Goal: Task Accomplishment & Management: Use online tool/utility

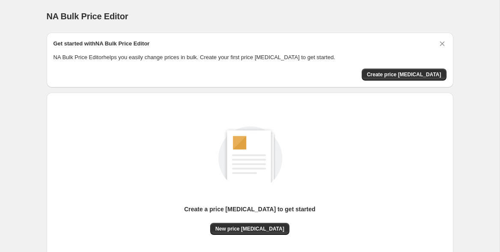
click at [404, 81] on div "Get started with NA Bulk Price Editor NA Bulk Price Editor helps you easily cha…" at bounding box center [250, 60] width 407 height 55
click at [408, 74] on span "Create price change job" at bounding box center [404, 74] width 74 height 7
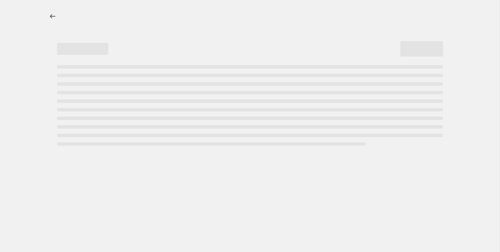
select select "percentage"
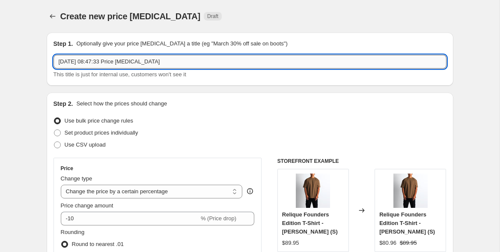
click at [173, 62] on input "4 Oct 2025, 08:47:33 Price change job" at bounding box center [250, 62] width 393 height 14
drag, startPoint x: 173, startPoint y: 62, endPoint x: 37, endPoint y: 66, distance: 136.6
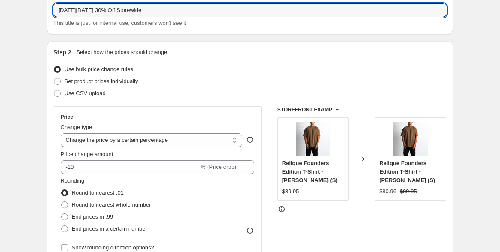
scroll to position [52, 0]
type input "Black Friday 30% Off Storewide"
click at [194, 141] on select "Change the price to a certain amount Change the price by a certain amount Chang…" at bounding box center [152, 140] width 182 height 14
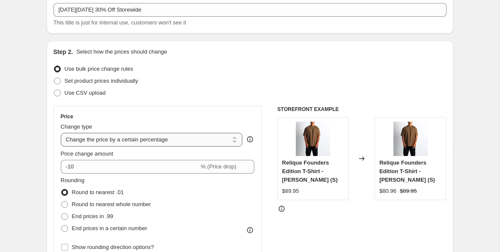
click at [61, 133] on select "Change the price to a certain amount Change the price by a certain amount Chang…" at bounding box center [152, 140] width 182 height 14
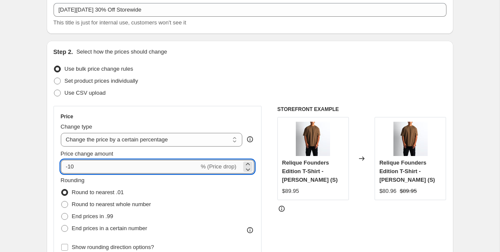
click at [116, 172] on input "-10" at bounding box center [130, 167] width 138 height 14
type input "-1"
type input "-30"
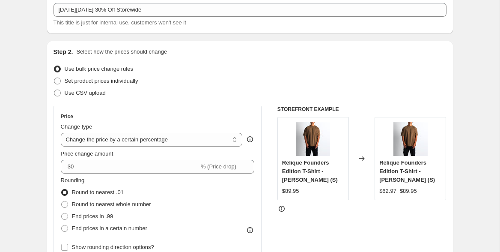
click at [214, 79] on div "Set product prices individually" at bounding box center [250, 81] width 393 height 12
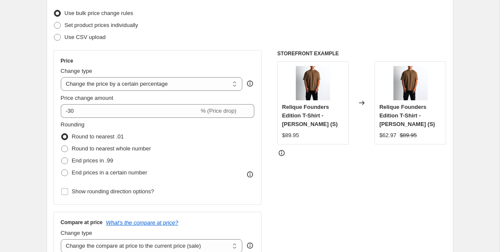
scroll to position [115, 0]
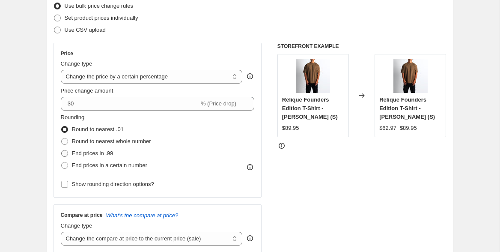
click at [99, 154] on span "End prices in .99" at bounding box center [93, 153] width 42 height 6
click at [62, 150] on input "End prices in .99" at bounding box center [61, 150] width 0 height 0
radio input "true"
click at [104, 140] on span "Round to nearest whole number" at bounding box center [111, 141] width 79 height 6
click at [62, 138] on input "Round to nearest whole number" at bounding box center [61, 138] width 0 height 0
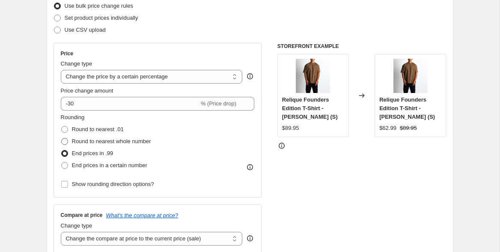
radio input "true"
click at [116, 131] on span "Round to nearest .01" at bounding box center [98, 129] width 52 height 6
click at [62, 126] on input "Round to nearest .01" at bounding box center [61, 126] width 0 height 0
radio input "true"
click at [125, 164] on span "End prices in a certain number" at bounding box center [109, 165] width 75 height 6
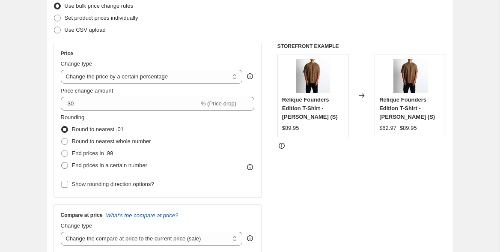
click at [62, 162] on input "End prices in a certain number" at bounding box center [61, 162] width 0 height 0
radio input "true"
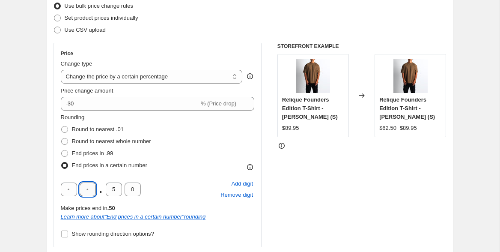
click at [88, 193] on input "text" at bounding box center [88, 189] width 16 height 14
click at [108, 186] on input "5" at bounding box center [114, 189] width 16 height 14
click at [80, 192] on input "text" at bounding box center [88, 189] width 16 height 14
type input "0"
click at [132, 190] on input "0" at bounding box center [133, 189] width 16 height 14
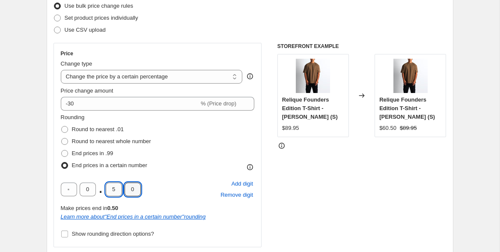
click at [113, 190] on input "5" at bounding box center [114, 189] width 16 height 14
type input "9"
click at [316, 182] on div "STOREFRONT EXAMPLE Relique Founders Edition T-Shirt - Mocha Brown (S) $89.95 Ch…" at bounding box center [361, 172] width 169 height 259
click at [192, 138] on div "Rounding Round to nearest .01 Round to nearest whole number End prices in .99 E…" at bounding box center [158, 142] width 194 height 58
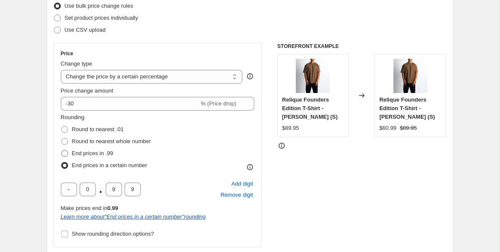
click at [68, 153] on span at bounding box center [64, 153] width 7 height 7
click at [62, 150] on input "End prices in .99" at bounding box center [61, 150] width 0 height 0
radio input "true"
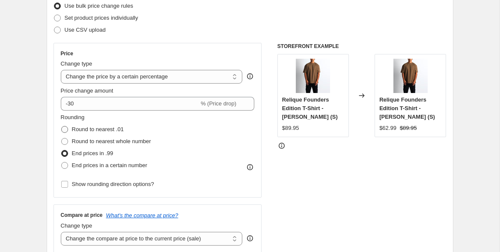
click at [92, 128] on span "Round to nearest .01" at bounding box center [98, 129] width 52 height 6
click at [62, 126] on input "Round to nearest .01" at bounding box center [61, 126] width 0 height 0
radio input "true"
click at [72, 150] on span "End prices in .99" at bounding box center [93, 153] width 42 height 6
click at [62, 150] on input "End prices in .99" at bounding box center [61, 150] width 0 height 0
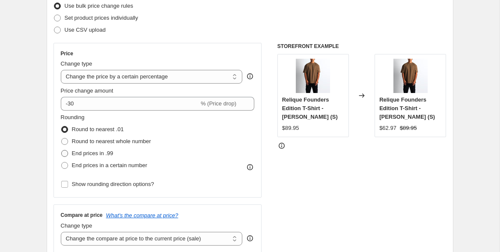
radio input "true"
click at [217, 146] on div "Rounding Round to nearest .01 Round to nearest whole number End prices in .99 E…" at bounding box center [158, 142] width 194 height 58
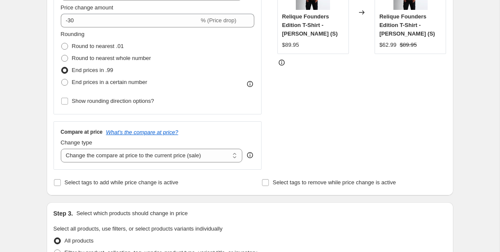
scroll to position [198, 0]
click at [80, 45] on span "Round to nearest .01" at bounding box center [98, 45] width 52 height 6
click at [62, 43] on input "Round to nearest .01" at bounding box center [61, 42] width 0 height 0
radio input "true"
click at [79, 67] on span "End prices in .99" at bounding box center [93, 69] width 42 height 6
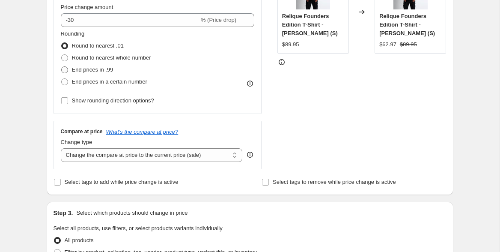
click at [62, 67] on input "End prices in .99" at bounding box center [61, 66] width 0 height 0
radio input "true"
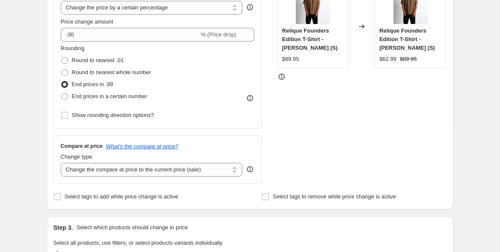
scroll to position [184, 0]
click at [135, 173] on select "Change the compare at price to the current price (sale) Change the compare at p…" at bounding box center [152, 169] width 182 height 14
click at [61, 162] on select "Change the compare at price to the current price (sale) Change the compare at p…" at bounding box center [152, 169] width 182 height 14
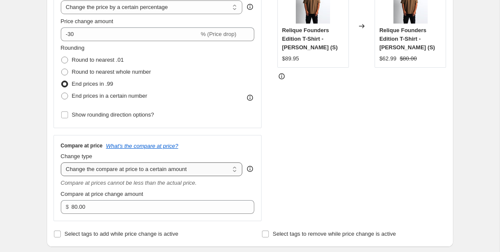
click at [146, 165] on select "Change the compare at price to the current price (sale) Change the compare at p…" at bounding box center [152, 169] width 182 height 14
select select "percentage"
click at [61, 162] on select "Change the compare at price to the current price (sale) Change the compare at p…" at bounding box center [152, 169] width 182 height 14
type input "-15"
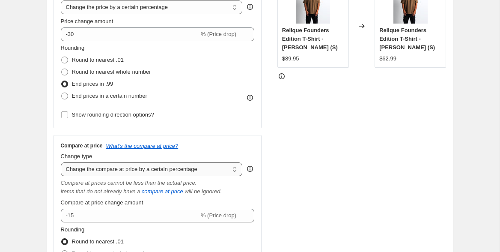
click at [149, 164] on select "Change the compare at price to the current price (sale) Change the compare at p…" at bounding box center [152, 169] width 182 height 14
select select "bp"
click at [61, 162] on select "Change the compare at price to the current price (sale) Change the compare at p…" at bounding box center [152, 169] width 182 height 14
type input "12.00"
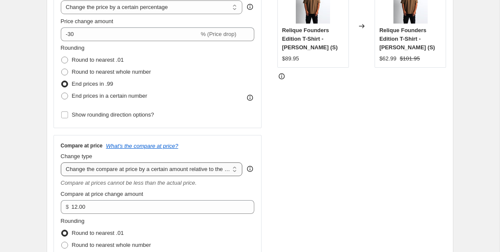
click at [155, 171] on select "Change the compare at price to the current price (sale) Change the compare at p…" at bounding box center [152, 169] width 182 height 14
select select "pp"
click at [61, 162] on select "Change the compare at price to the current price (sale) Change the compare at p…" at bounding box center [152, 169] width 182 height 14
type input "20"
click at [158, 170] on select "Change the compare at price to the current price (sale) Change the compare at p…" at bounding box center [152, 169] width 182 height 14
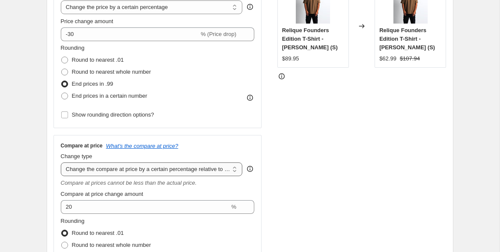
click at [61, 162] on select "Change the compare at price to the current price (sale) Change the compare at p…" at bounding box center [152, 169] width 182 height 14
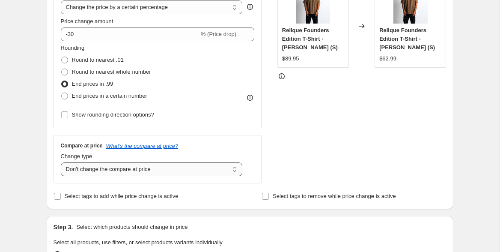
click at [158, 165] on select "Change the compare at price to the current price (sale) Change the compare at p…" at bounding box center [152, 169] width 182 height 14
select select "ep"
click at [61, 162] on select "Change the compare at price to the current price (sale) Change the compare at p…" at bounding box center [152, 169] width 182 height 14
click at [271, 132] on div "Price Change type Change the price to a certain amount Change the price by a ce…" at bounding box center [250, 78] width 393 height 210
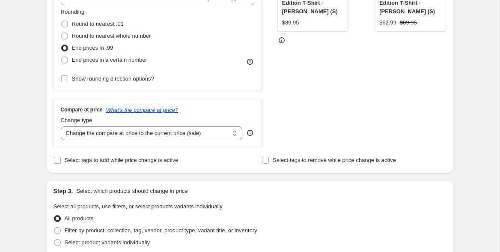
scroll to position [221, 0]
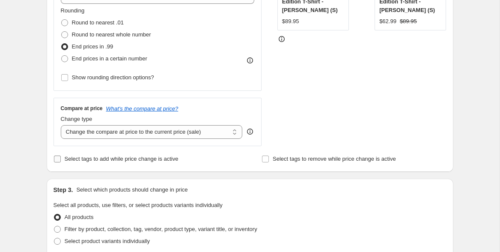
click at [128, 158] on span "Select tags to add while price change is active" at bounding box center [122, 158] width 114 height 6
click at [61, 158] on input "Select tags to add while price change is active" at bounding box center [57, 158] width 7 height 7
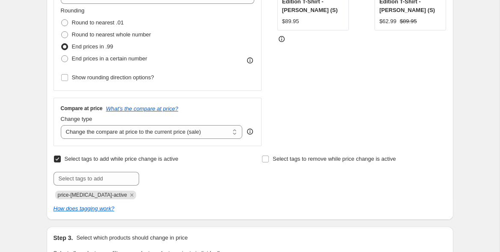
click at [112, 161] on span "Select tags to add while price change is active" at bounding box center [122, 158] width 114 height 6
click at [61, 161] on input "Select tags to add while price change is active" at bounding box center [57, 158] width 7 height 7
checkbox input "false"
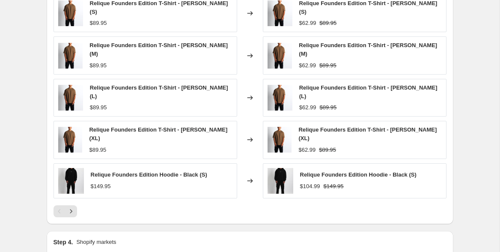
scroll to position [519, 0]
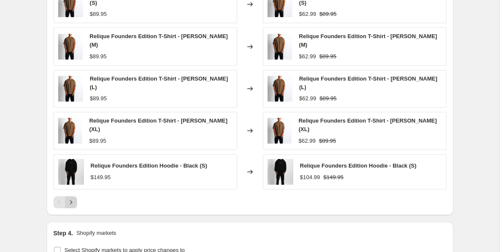
click at [71, 198] on icon "Next" at bounding box center [71, 202] width 9 height 9
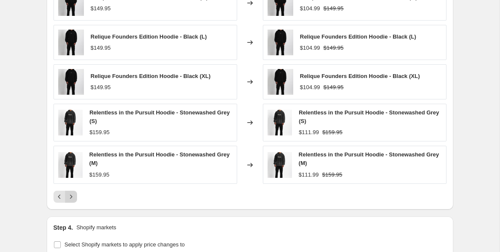
click at [72, 196] on icon "Next" at bounding box center [71, 196] width 9 height 9
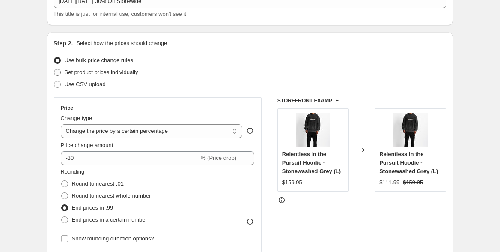
scroll to position [66, 0]
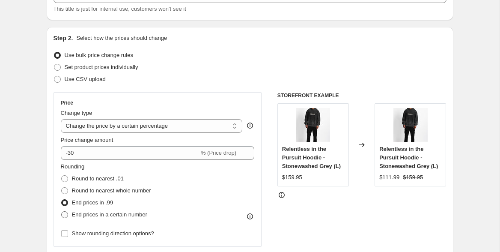
click at [101, 216] on span "End prices in a certain number" at bounding box center [109, 214] width 75 height 6
click at [62, 211] on input "End prices in a certain number" at bounding box center [61, 211] width 0 height 0
radio input "true"
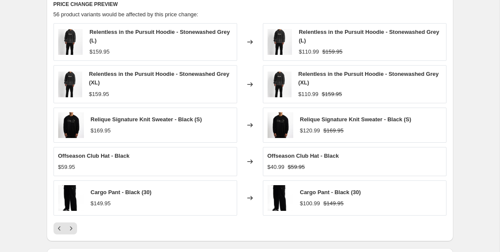
scroll to position [616, 0]
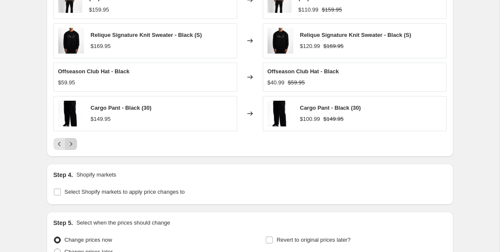
click at [72, 145] on icon "Next" at bounding box center [71, 144] width 9 height 9
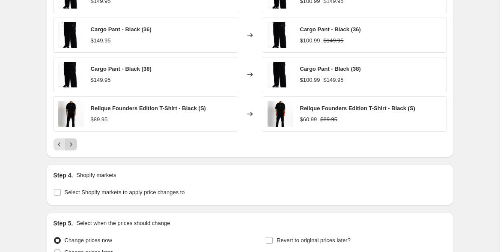
click at [72, 144] on icon "Next" at bounding box center [71, 144] width 9 height 9
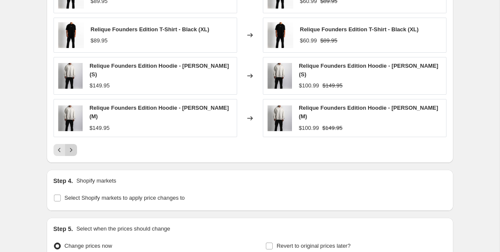
click at [73, 146] on icon "Next" at bounding box center [71, 150] width 9 height 9
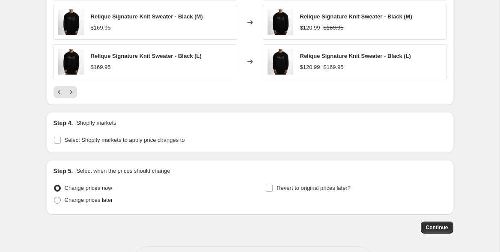
scroll to position [702, 0]
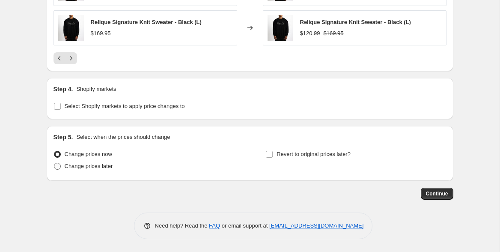
click at [107, 168] on span "Change prices later" at bounding box center [89, 166] width 48 height 6
click at [54, 163] on input "Change prices later" at bounding box center [54, 163] width 0 height 0
radio input "true"
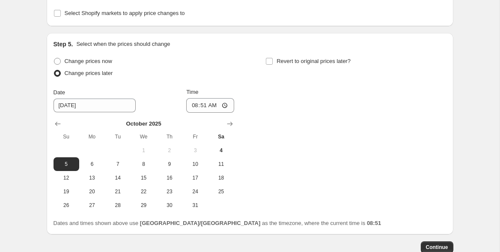
scroll to position [798, 0]
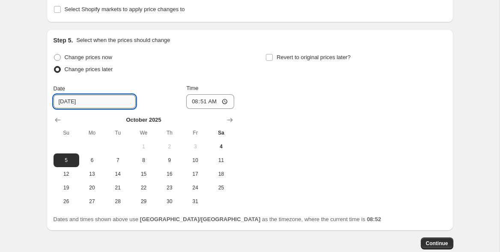
click at [98, 107] on input "10/5/2025" at bounding box center [95, 102] width 82 height 14
click at [227, 119] on icon "Show next month, November 2025" at bounding box center [230, 120] width 9 height 9
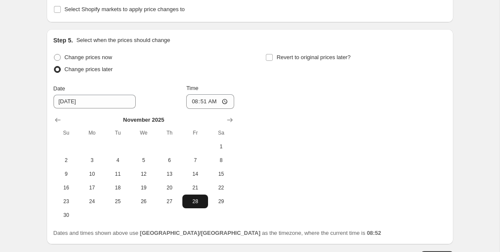
click at [202, 202] on span "28" at bounding box center [195, 201] width 19 height 7
type input "11/28/2025"
click at [214, 102] on input "08:51" at bounding box center [210, 101] width 48 height 15
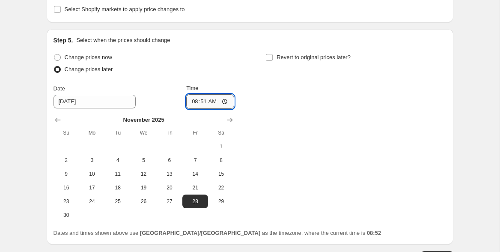
click at [214, 102] on input "08:51" at bounding box center [210, 101] width 48 height 15
click at [199, 102] on input "08:51" at bounding box center [210, 101] width 48 height 15
click at [188, 106] on input "08:51" at bounding box center [210, 101] width 48 height 15
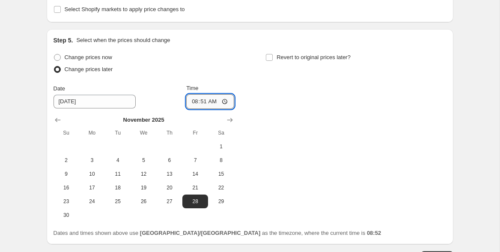
click at [191, 103] on input "08:51" at bounding box center [210, 101] width 48 height 15
type input "00:00"
click at [309, 98] on div "Change prices now Change prices later Date 11/28/2025 Time 00:00 November 2025 …" at bounding box center [250, 136] width 393 height 170
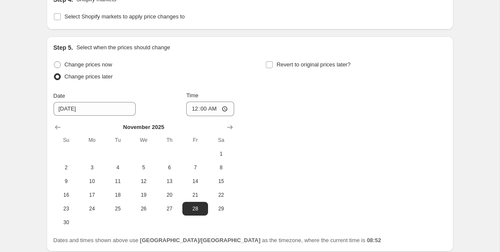
scroll to position [788, 0]
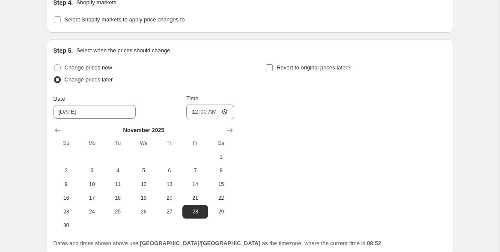
click at [292, 68] on span "Revert to original prices later?" at bounding box center [314, 67] width 74 height 6
click at [273, 68] on input "Revert to original prices later?" at bounding box center [269, 67] width 7 height 7
checkbox input "true"
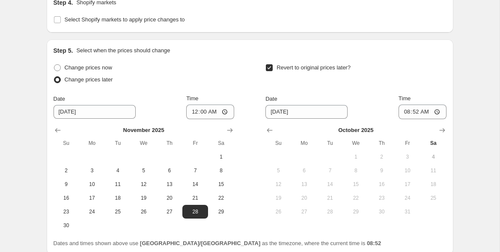
scroll to position [816, 0]
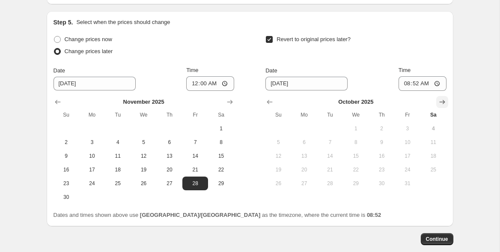
click at [444, 102] on icon "Show next month, November 2025" at bounding box center [442, 102] width 6 height 4
click at [439, 105] on icon "Show next month, December 2025" at bounding box center [442, 102] width 9 height 9
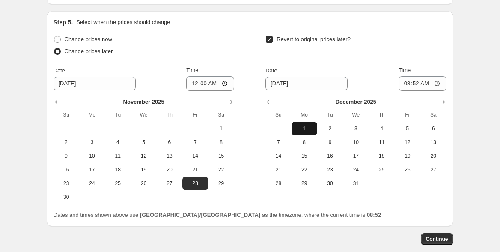
click at [298, 126] on span "1" at bounding box center [304, 128] width 19 height 7
type input "12/1/2025"
click at [425, 81] on input "08:52" at bounding box center [423, 83] width 48 height 15
click at [414, 82] on input "08:52" at bounding box center [423, 83] width 48 height 15
click at [405, 84] on input "08:52" at bounding box center [423, 83] width 48 height 15
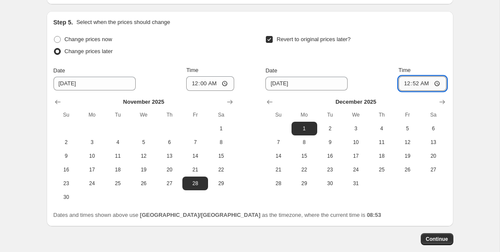
type input "00:00"
click at [373, 65] on div "Revert to original prices later? Date 12/1/2025 Time 00:00 December 2025 Su Mo …" at bounding box center [355, 111] width 181 height 157
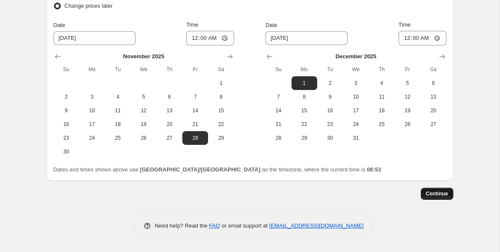
click at [436, 194] on span "Continue" at bounding box center [437, 193] width 22 height 7
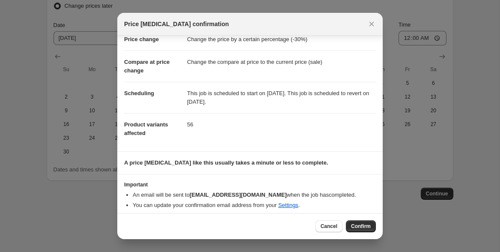
scroll to position [28, 0]
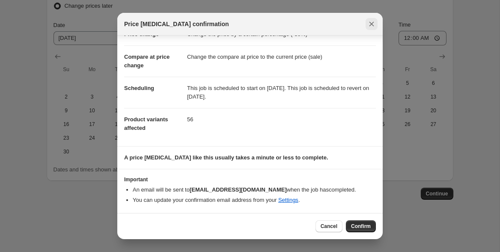
click at [369, 21] on icon "Close" at bounding box center [371, 24] width 9 height 9
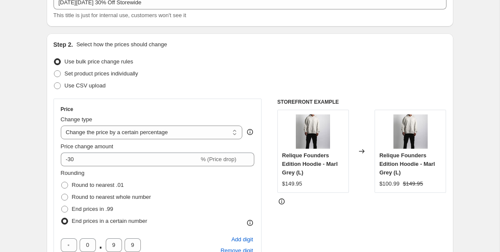
scroll to position [0, 0]
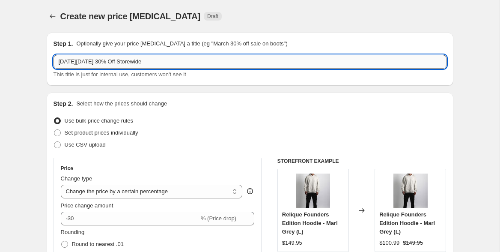
click at [116, 61] on input "Black Friday 30% Off Storewide" at bounding box center [250, 62] width 393 height 14
click at [128, 60] on input "Black Friday 30% Off Storewide" at bounding box center [250, 62] width 393 height 14
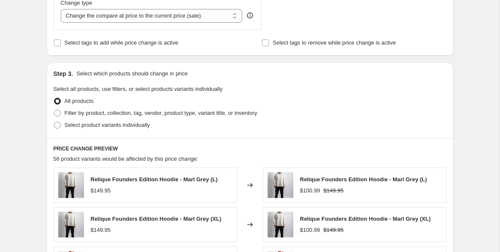
scroll to position [387, 0]
type input "Black Friday 30% Off Selected Items"
click at [207, 113] on span "Filter by product, collection, tag, vendor, product type, variant title, or inv…" at bounding box center [161, 113] width 193 height 6
click at [54, 110] on input "Filter by product, collection, tag, vendor, product type, variant title, or inv…" at bounding box center [54, 110] width 0 height 0
radio input "true"
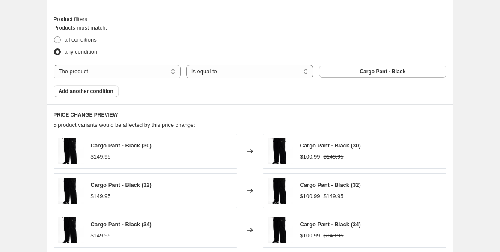
scroll to position [518, 0]
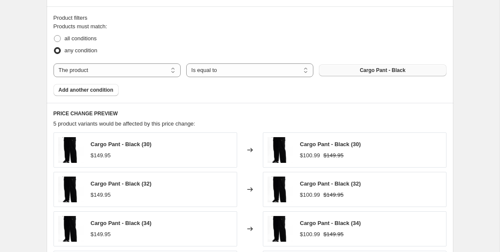
click at [348, 69] on button "Cargo Pant - Black" at bounding box center [382, 70] width 127 height 12
click at [164, 70] on select "The product The product's collection The product's tag The product's vendor The…" at bounding box center [117, 70] width 127 height 14
select select "collection"
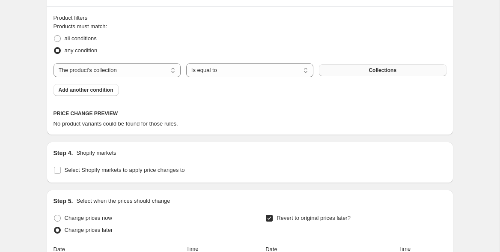
click at [353, 71] on button "Collections" at bounding box center [382, 70] width 127 height 12
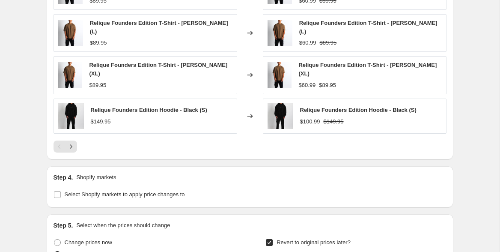
scroll to position [724, 0]
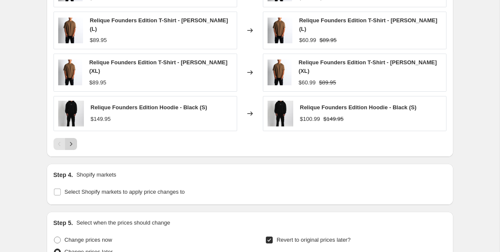
click at [74, 140] on icon "Next" at bounding box center [71, 144] width 9 height 9
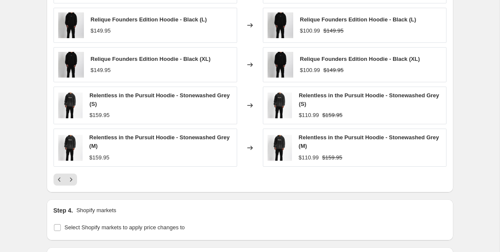
scroll to position [685, 0]
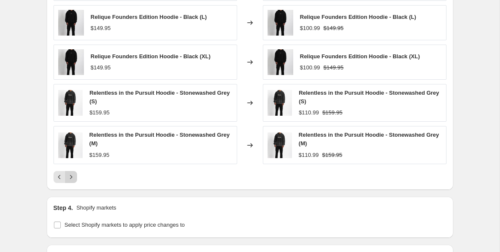
click at [71, 178] on icon "Next" at bounding box center [71, 177] width 9 height 9
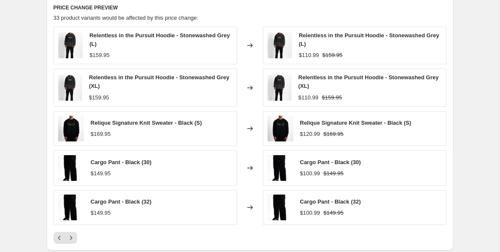
scroll to position [623, 0]
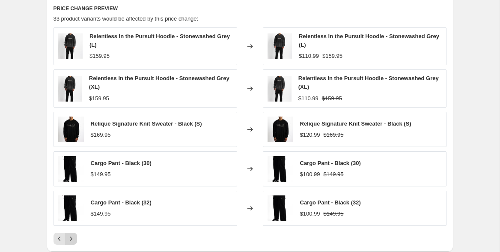
click at [69, 232] on button "Next" at bounding box center [71, 238] width 12 height 12
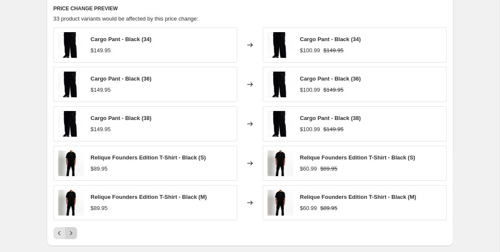
click at [69, 233] on icon "Next" at bounding box center [71, 233] width 9 height 9
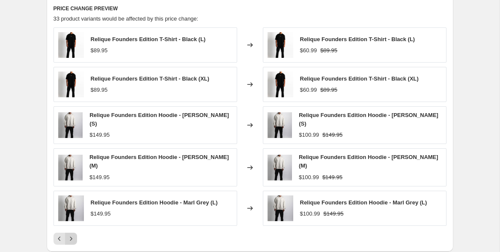
click at [69, 234] on icon "Next" at bounding box center [71, 238] width 9 height 9
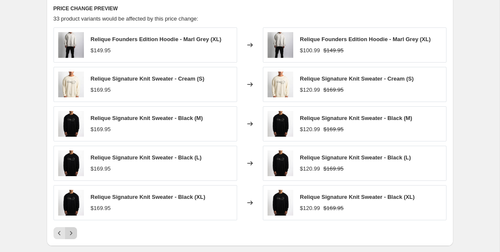
click at [69, 233] on icon "Next" at bounding box center [71, 233] width 9 height 9
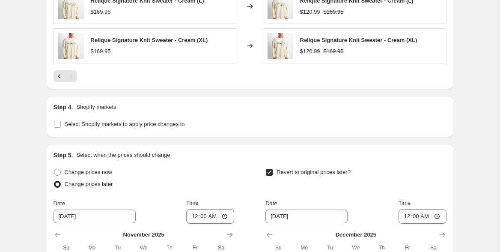
scroll to position [879, 0]
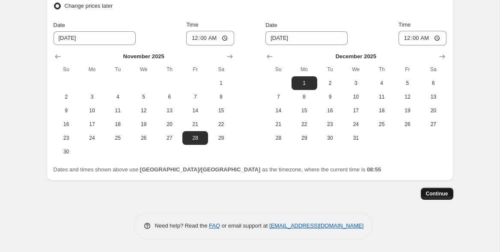
click at [441, 194] on span "Continue" at bounding box center [437, 193] width 22 height 7
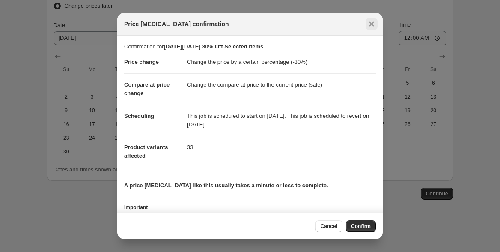
click at [367, 25] on icon "Close" at bounding box center [371, 24] width 9 height 9
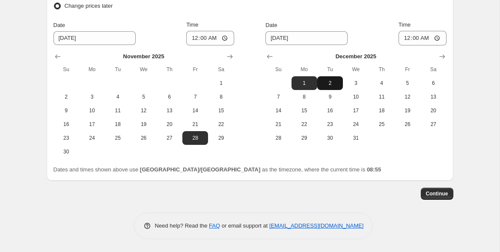
click at [337, 81] on span "2" at bounding box center [330, 83] width 19 height 7
type input "12/2/2025"
click at [443, 191] on span "Continue" at bounding box center [437, 193] width 22 height 7
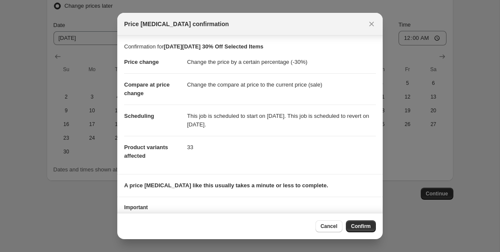
scroll to position [28, 0]
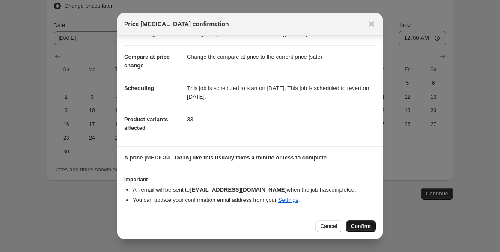
click at [356, 226] on span "Confirm" at bounding box center [361, 226] width 20 height 7
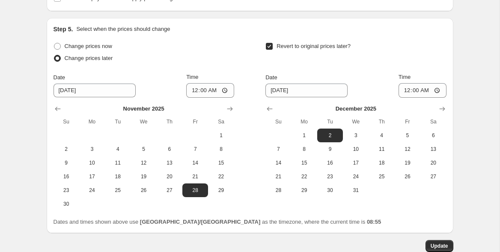
scroll to position [932, 0]
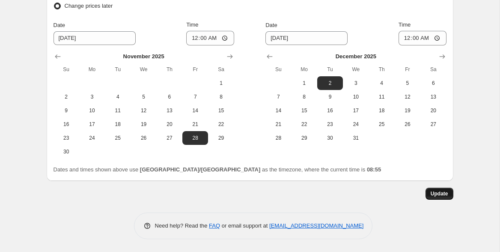
click at [443, 194] on span "Update" at bounding box center [440, 193] width 18 height 7
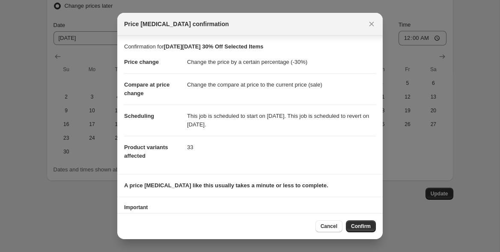
scroll to position [28, 0]
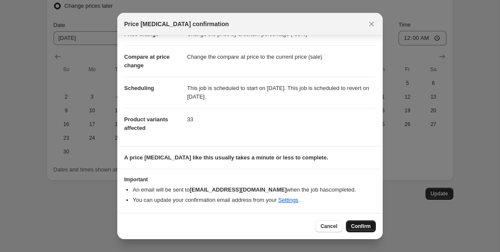
click at [360, 226] on span "Confirm" at bounding box center [361, 226] width 20 height 7
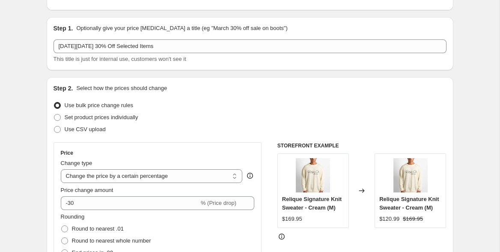
scroll to position [0, 0]
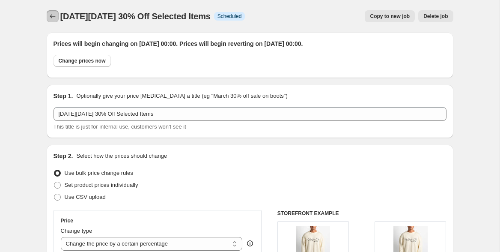
click at [48, 16] on icon "Price change jobs" at bounding box center [52, 16] width 9 height 9
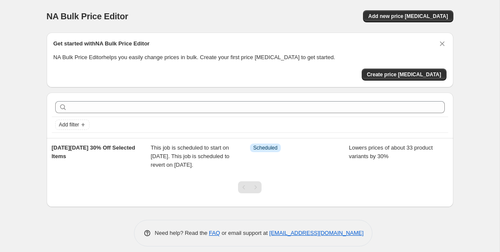
scroll to position [10, 0]
